Goal: Information Seeking & Learning: Learn about a topic

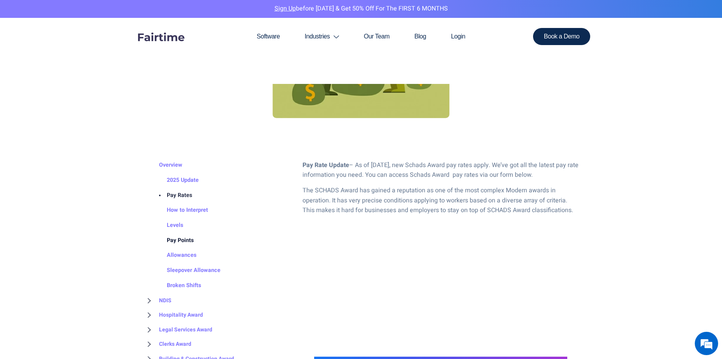
click at [180, 241] on link "Pay Points" at bounding box center [172, 240] width 42 height 15
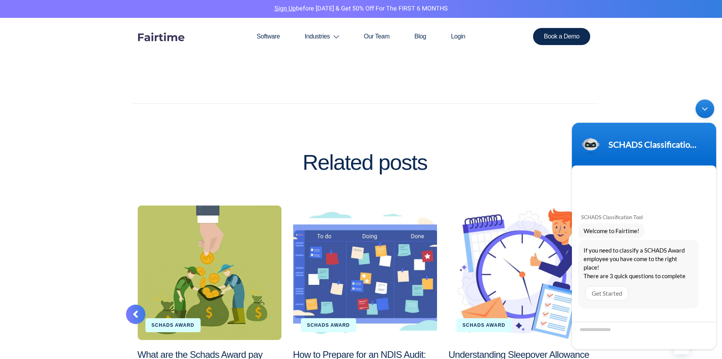
scroll to position [1244, 0]
